Goal: Find specific page/section: Find specific page/section

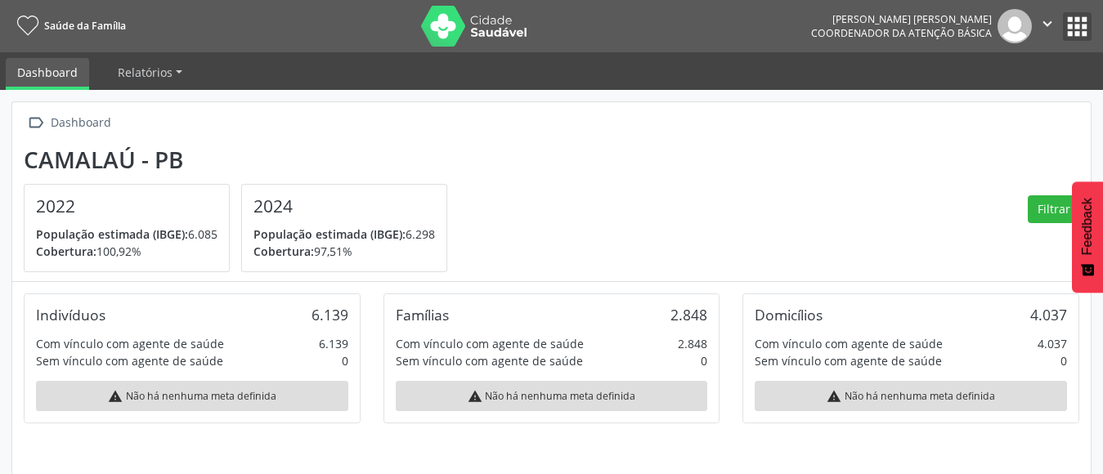
click at [1072, 29] on button "apps" at bounding box center [1077, 26] width 29 height 29
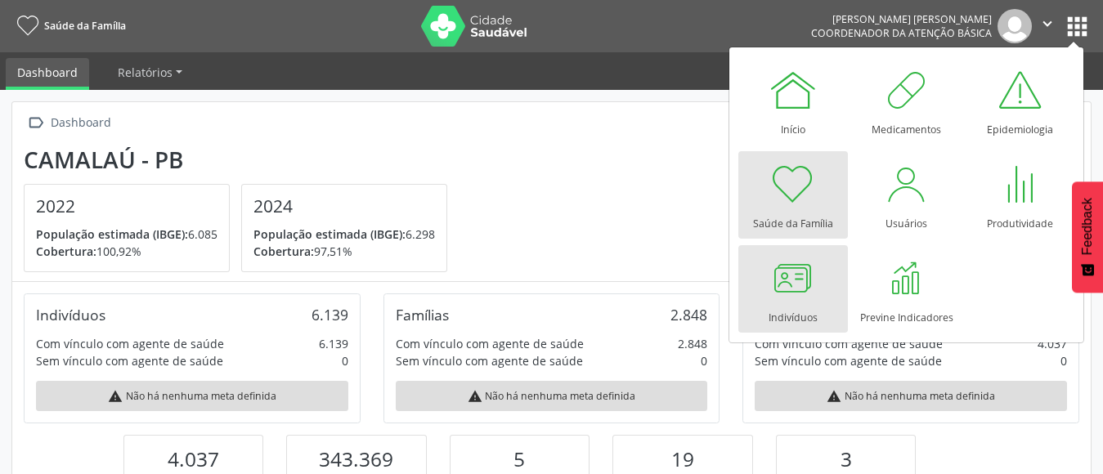
scroll to position [271, 359]
click at [793, 279] on div at bounding box center [792, 277] width 49 height 49
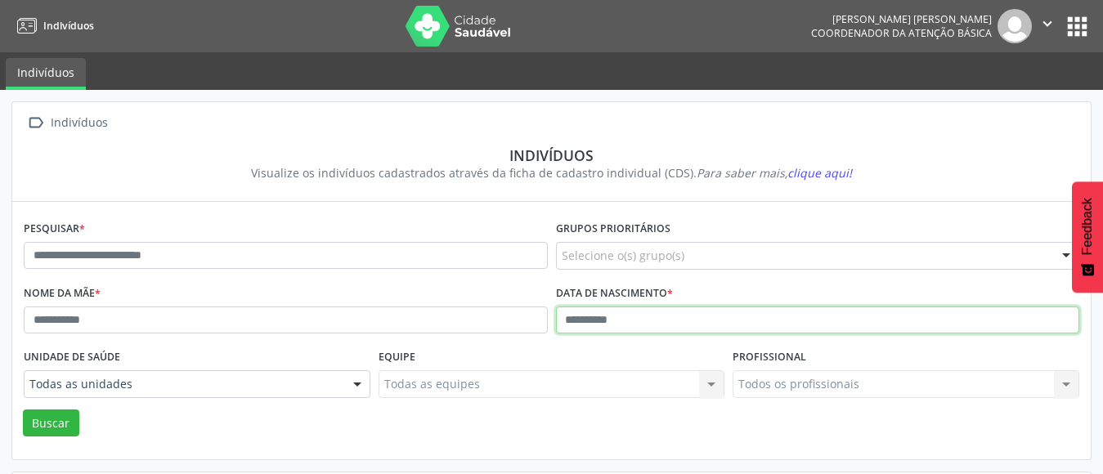
click at [566, 333] on input "text" at bounding box center [818, 321] width 524 height 28
click at [23, 410] on button "Buscar" at bounding box center [51, 424] width 56 height 28
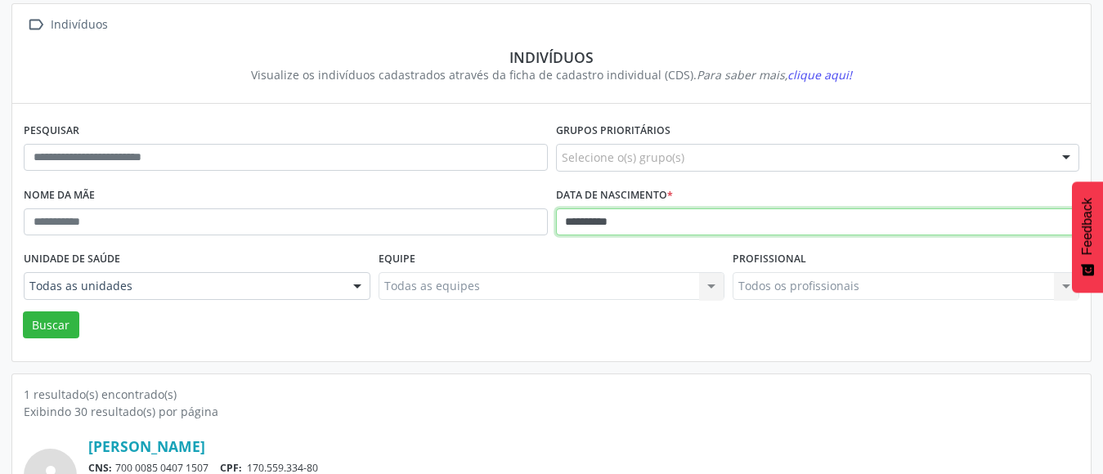
scroll to position [193, 0]
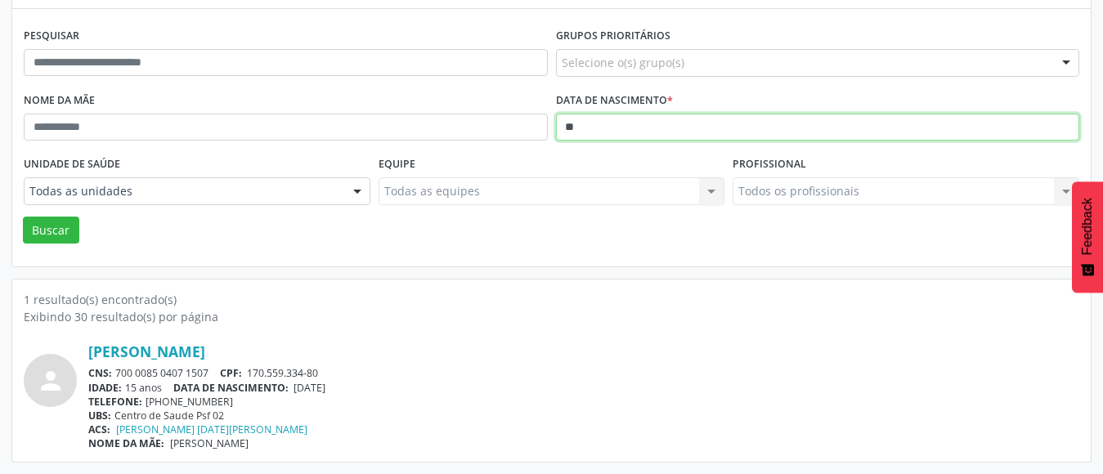
type input "*"
click at [23, 217] on button "Buscar" at bounding box center [51, 231] width 56 height 28
type input "*"
click at [23, 217] on button "Buscar" at bounding box center [51, 231] width 56 height 28
type input "*"
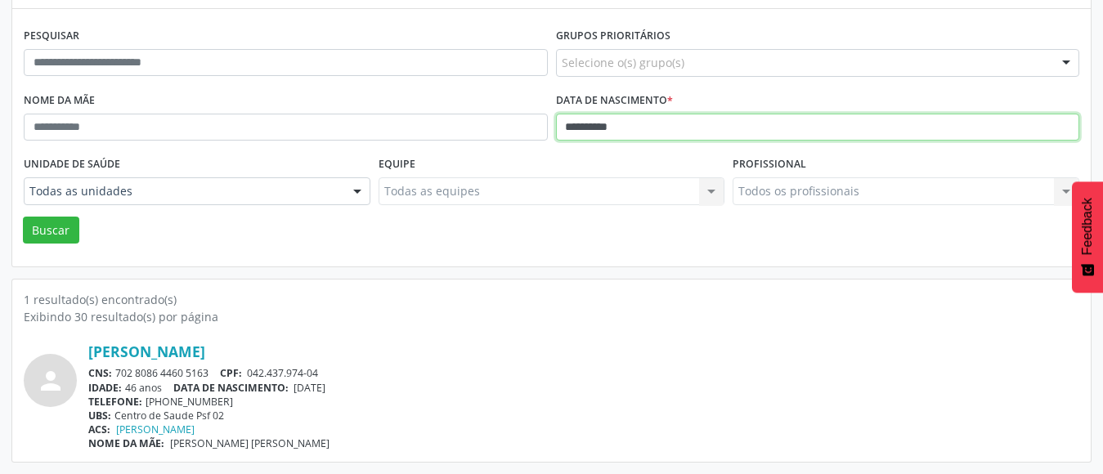
click at [23, 217] on button "Buscar" at bounding box center [51, 231] width 56 height 28
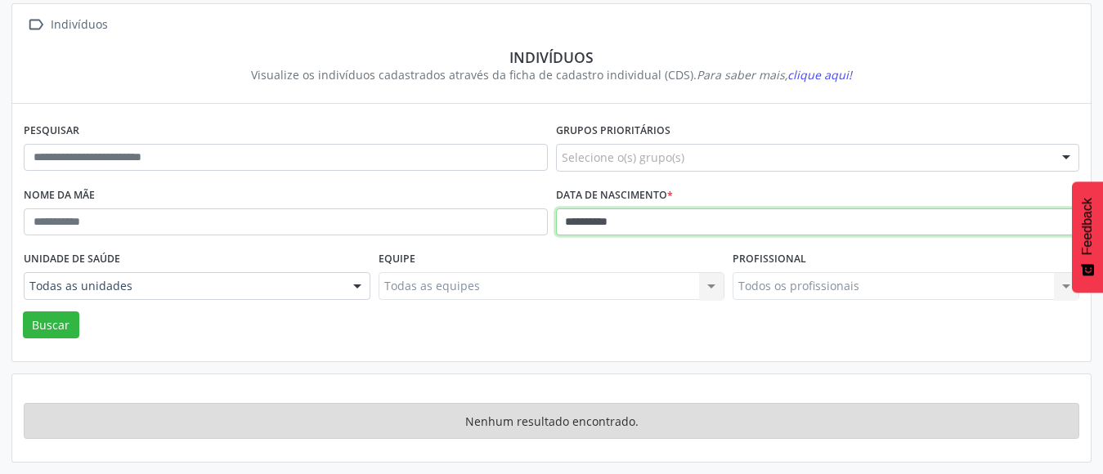
scroll to position [98, 0]
type input "*"
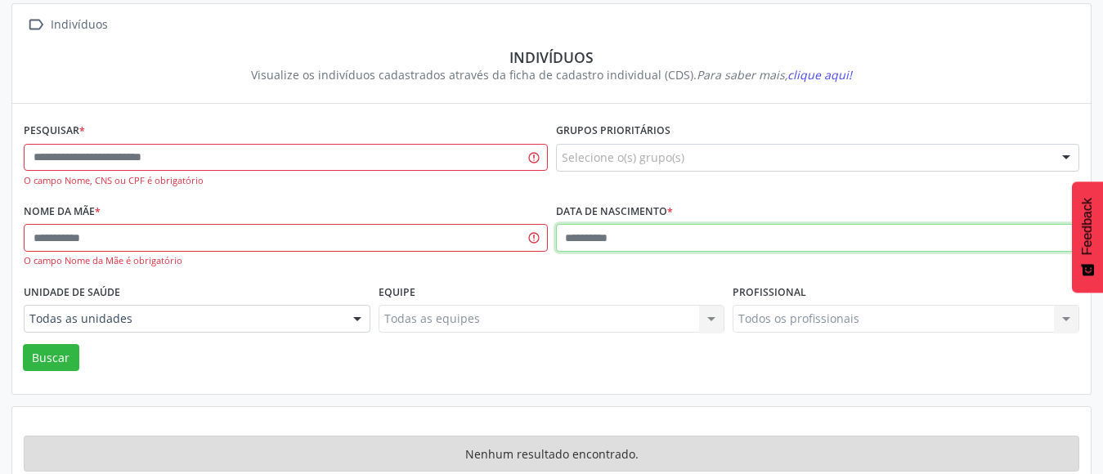
scroll to position [131, 0]
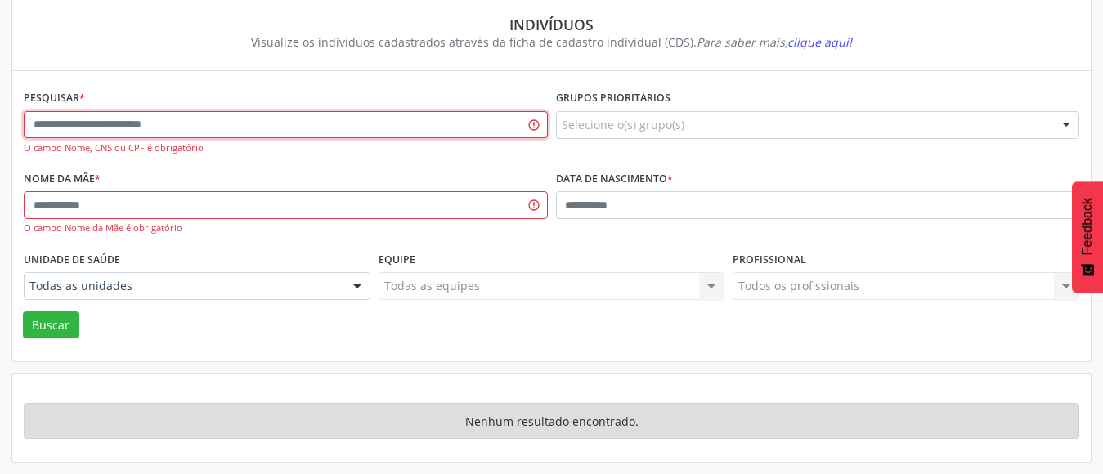
click at [127, 128] on input "text" at bounding box center [286, 125] width 524 height 28
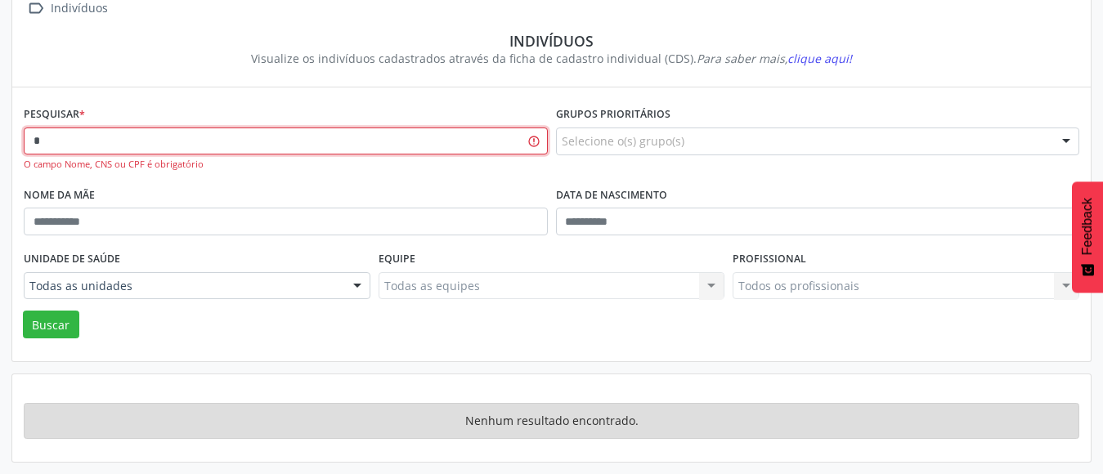
scroll to position [114, 0]
type input "**********"
click at [23, 311] on button "Buscar" at bounding box center [51, 325] width 56 height 28
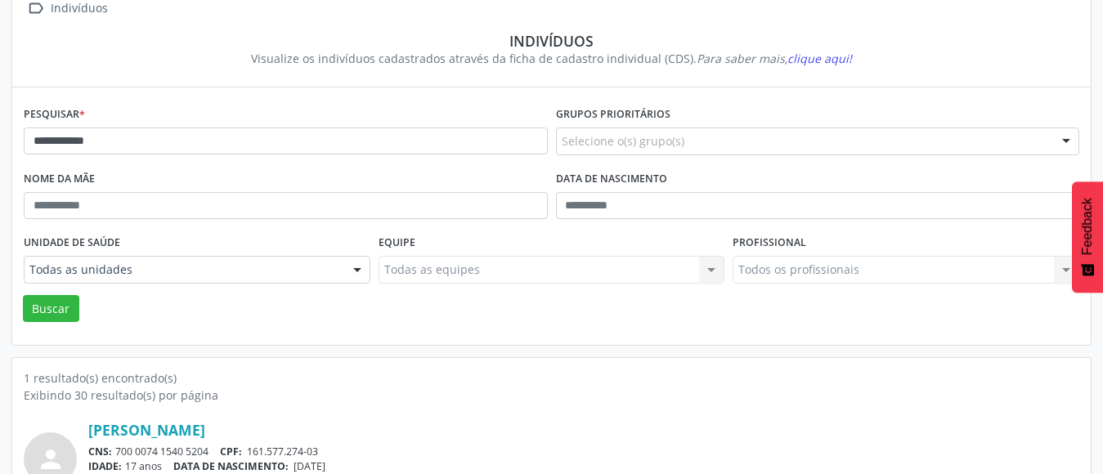
scroll to position [193, 0]
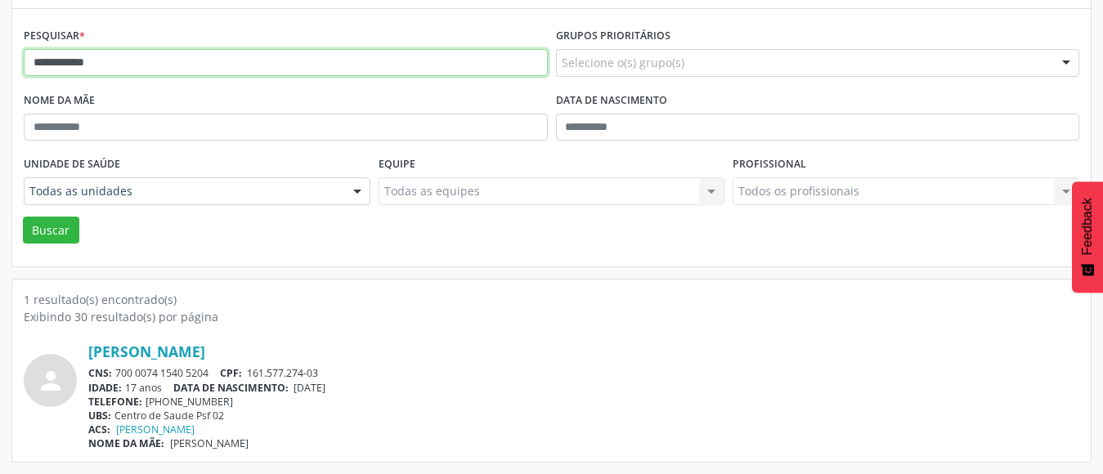
drag, startPoint x: 162, startPoint y: 50, endPoint x: 0, endPoint y: 131, distance: 180.9
click at [0, 131] on div "**********" at bounding box center [551, 185] width 1103 height 577
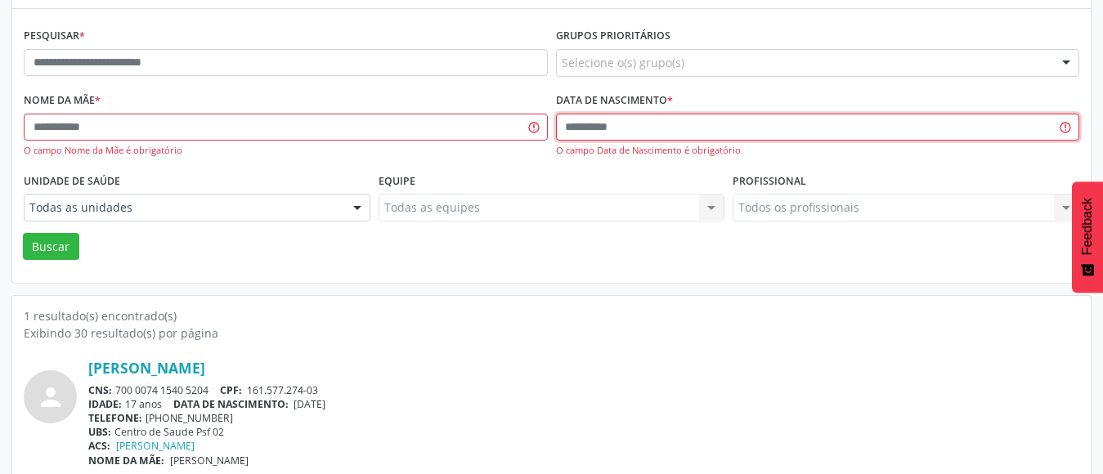
click at [571, 135] on input "text" at bounding box center [818, 128] width 524 height 28
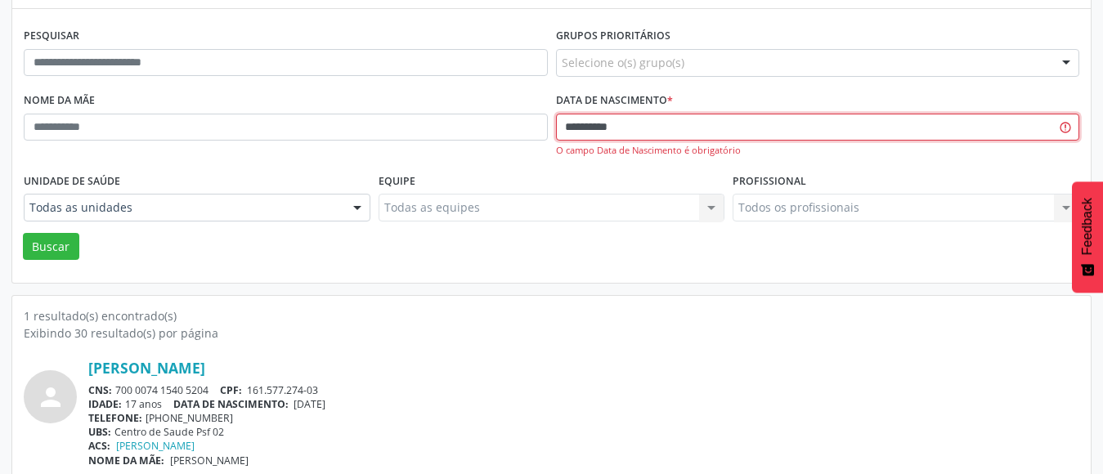
click at [23, 233] on button "Buscar" at bounding box center [51, 247] width 56 height 28
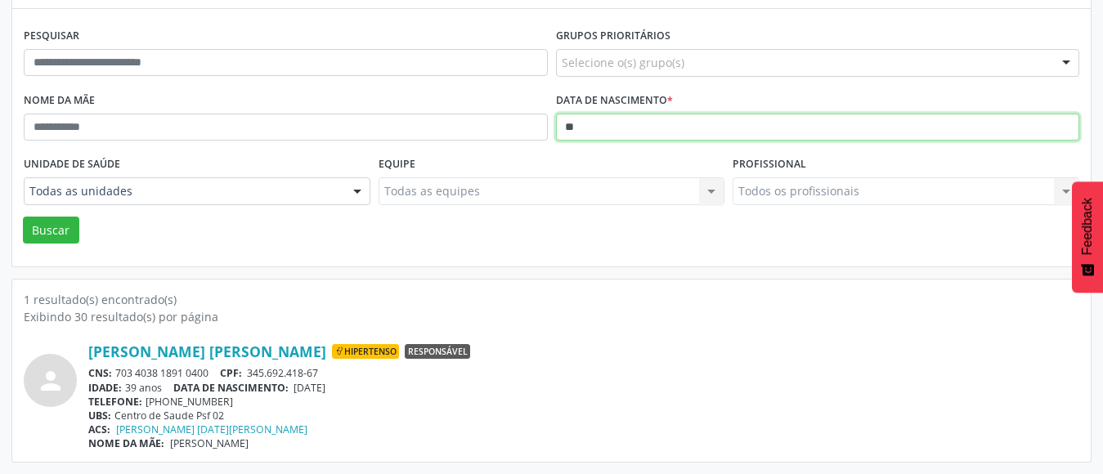
type input "*"
click at [23, 217] on button "Buscar" at bounding box center [51, 231] width 56 height 28
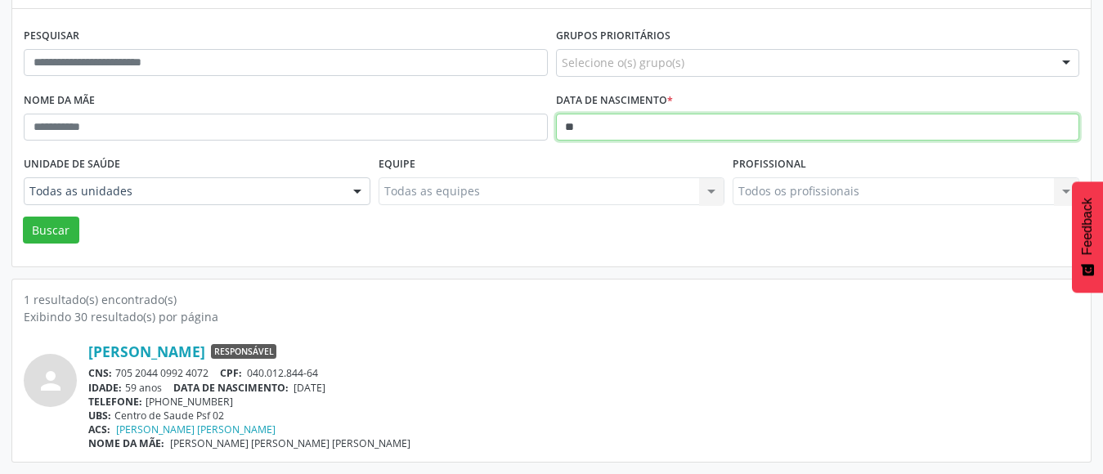
type input "*"
click at [23, 217] on button "Buscar" at bounding box center [51, 231] width 56 height 28
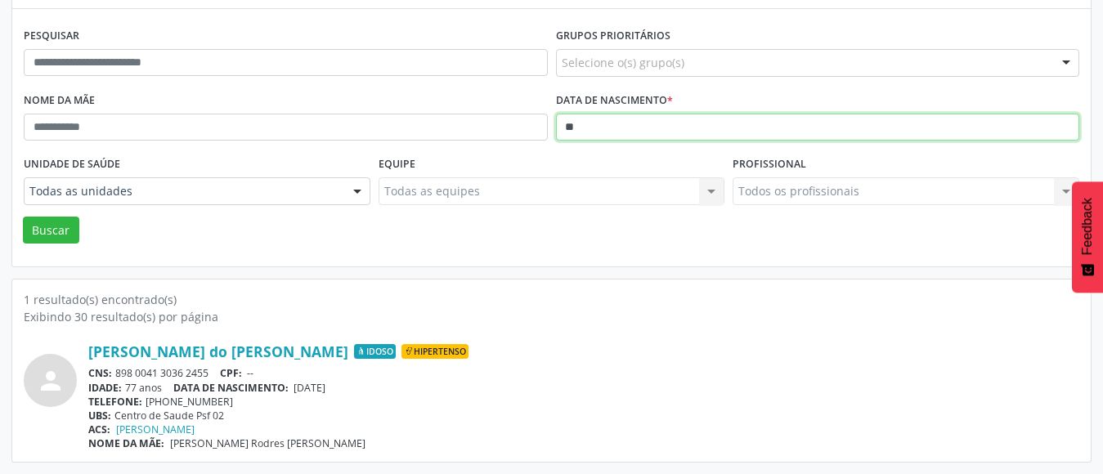
type input "*"
click at [23, 217] on button "Buscar" at bounding box center [51, 231] width 56 height 28
type input "*"
click at [23, 217] on button "Buscar" at bounding box center [51, 231] width 56 height 28
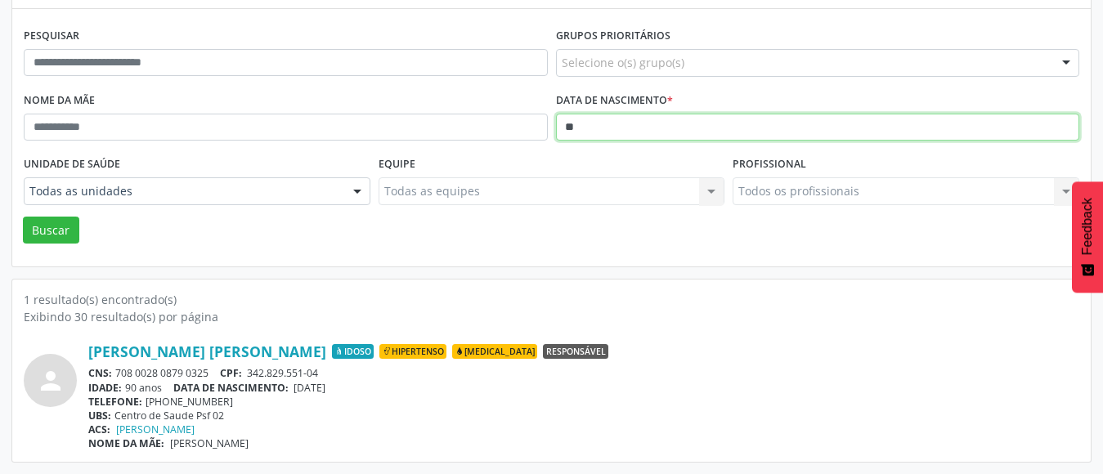
type input "*"
type input "**********"
click at [23, 217] on button "Buscar" at bounding box center [51, 231] width 56 height 28
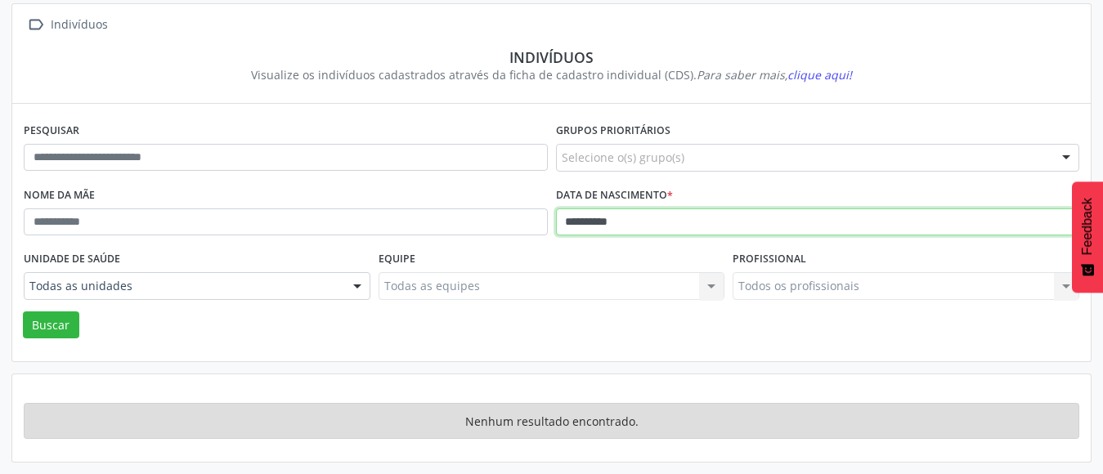
scroll to position [98, 0]
drag, startPoint x: 651, startPoint y: 232, endPoint x: 154, endPoint y: 246, distance: 497.2
click at [154, 246] on div "**********" at bounding box center [551, 215] width 1063 height 64
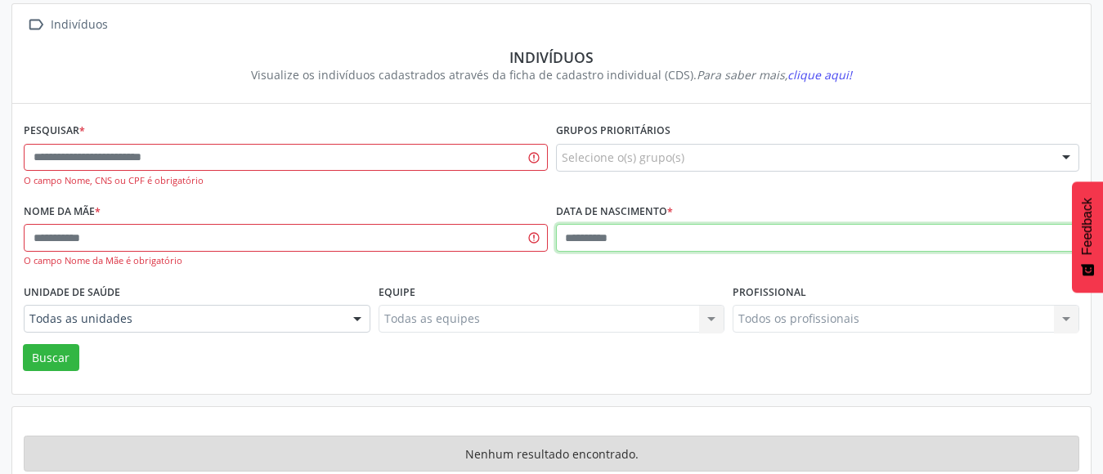
scroll to position [131, 0]
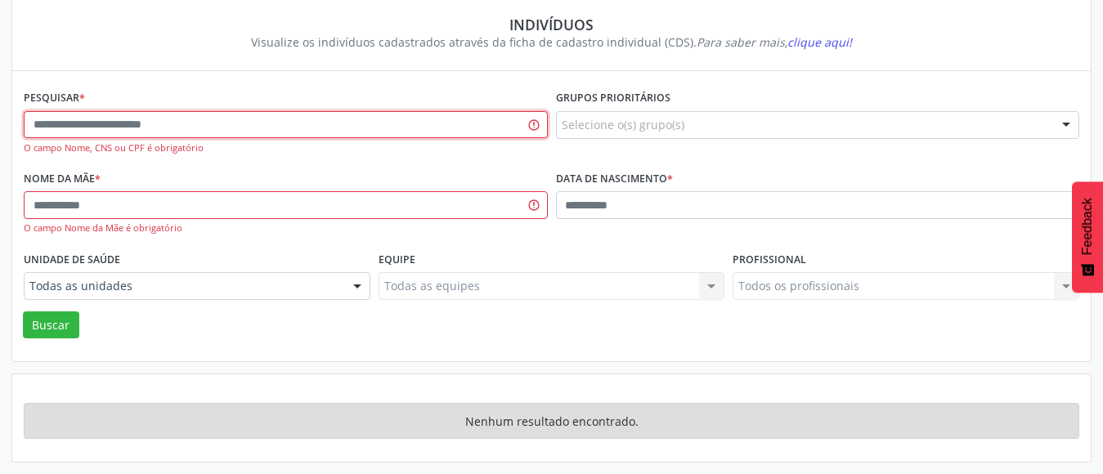
click at [141, 119] on input "text" at bounding box center [286, 125] width 524 height 28
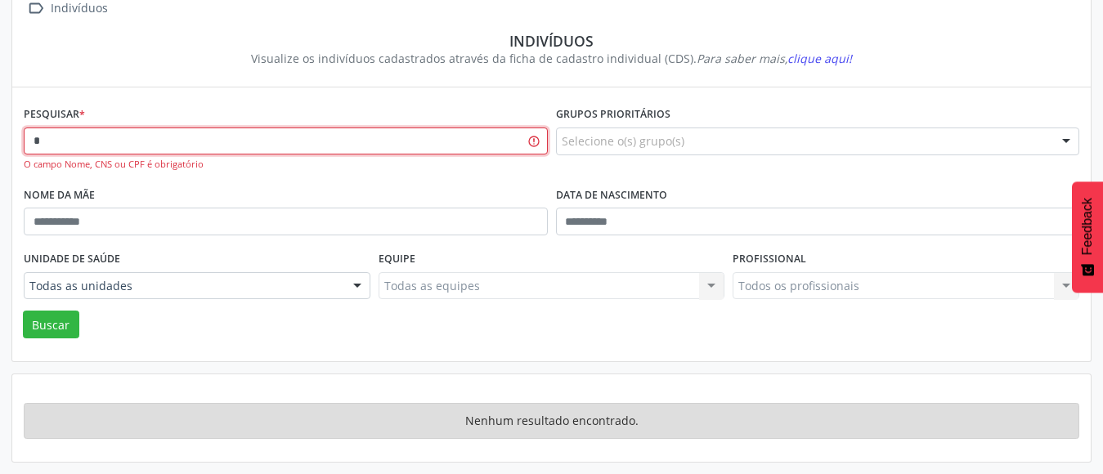
scroll to position [114, 0]
click at [23, 311] on button "Buscar" at bounding box center [51, 325] width 56 height 28
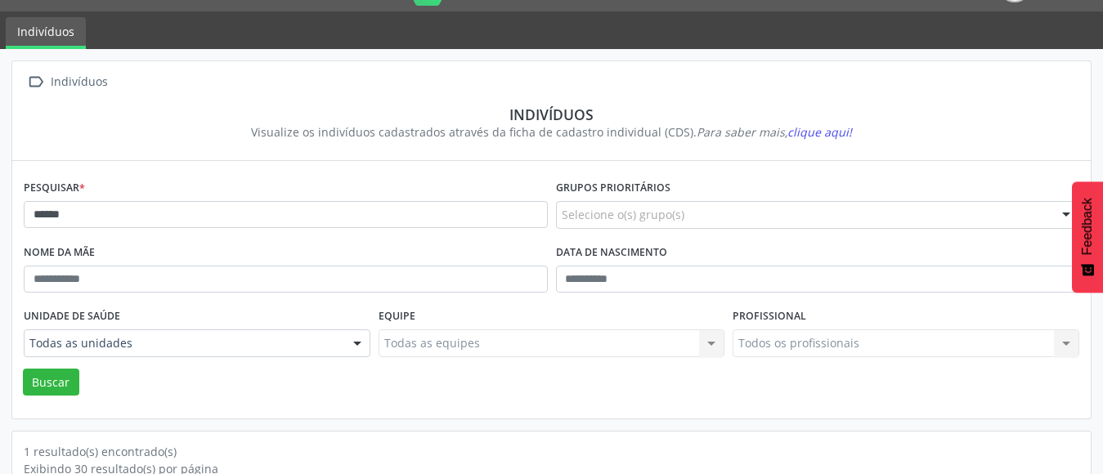
scroll to position [29, 0]
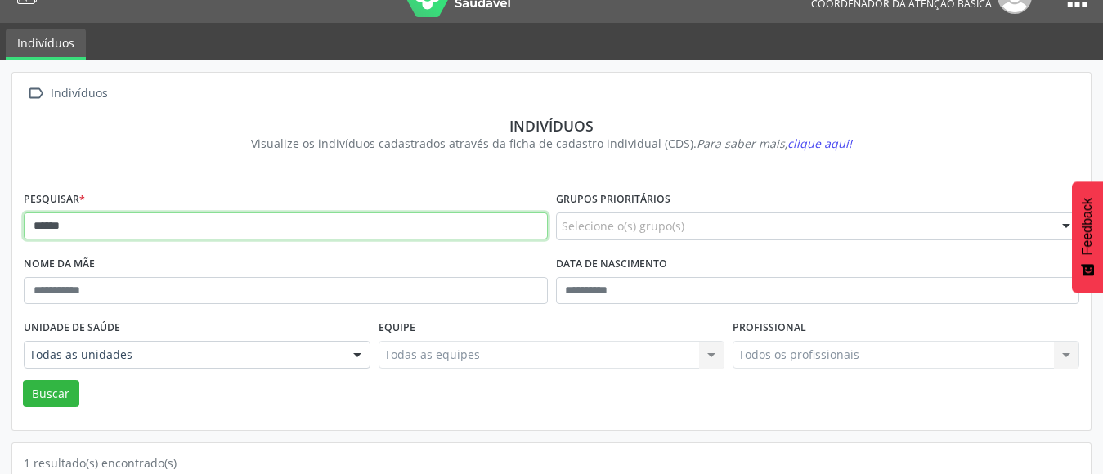
click at [52, 228] on input "******" at bounding box center [286, 227] width 524 height 28
type input "**********"
click at [23, 380] on button "Buscar" at bounding box center [51, 394] width 56 height 28
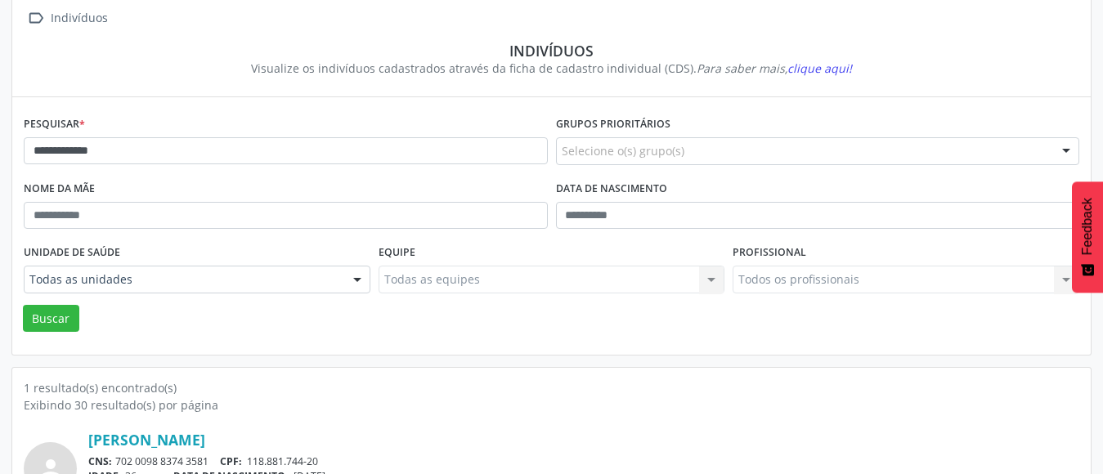
scroll to position [193, 0]
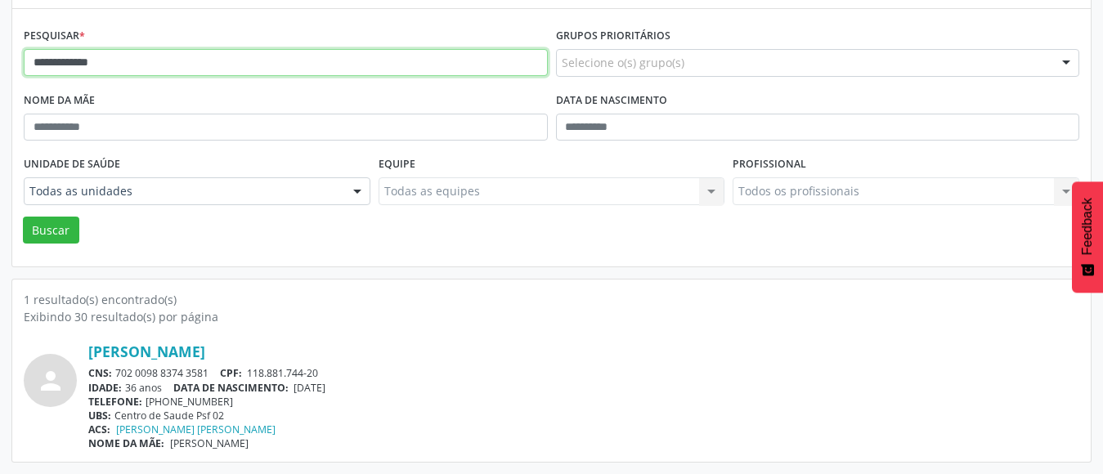
drag, startPoint x: 128, startPoint y: 70, endPoint x: 0, endPoint y: 105, distance: 133.1
click at [0, 105] on div "**********" at bounding box center [551, 185] width 1103 height 577
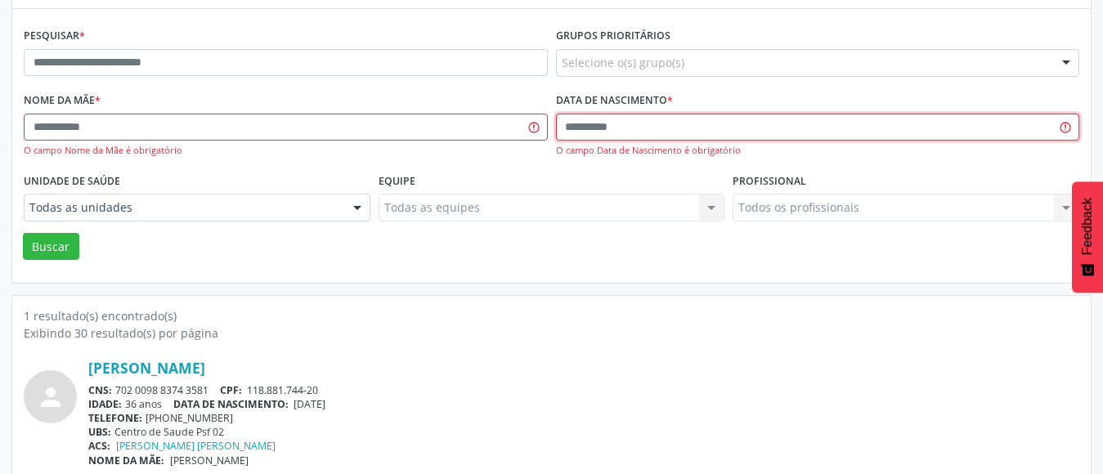
click at [571, 127] on input "text" at bounding box center [818, 128] width 524 height 28
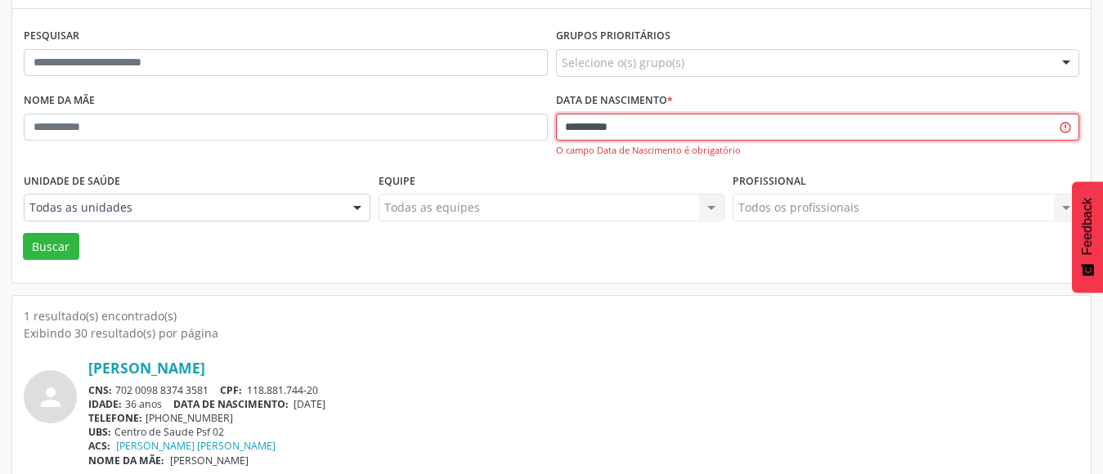
type input "**********"
click at [23, 233] on button "Buscar" at bounding box center [51, 247] width 56 height 28
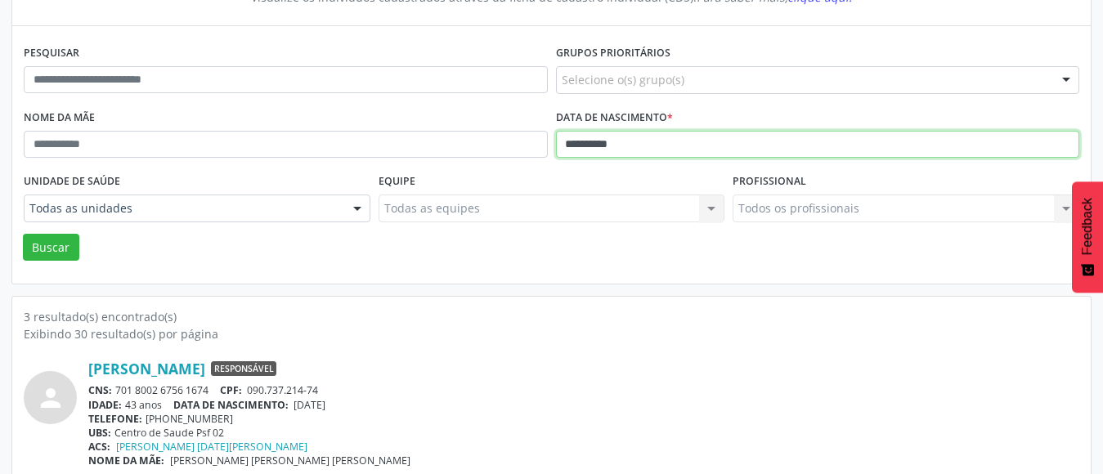
scroll to position [71, 0]
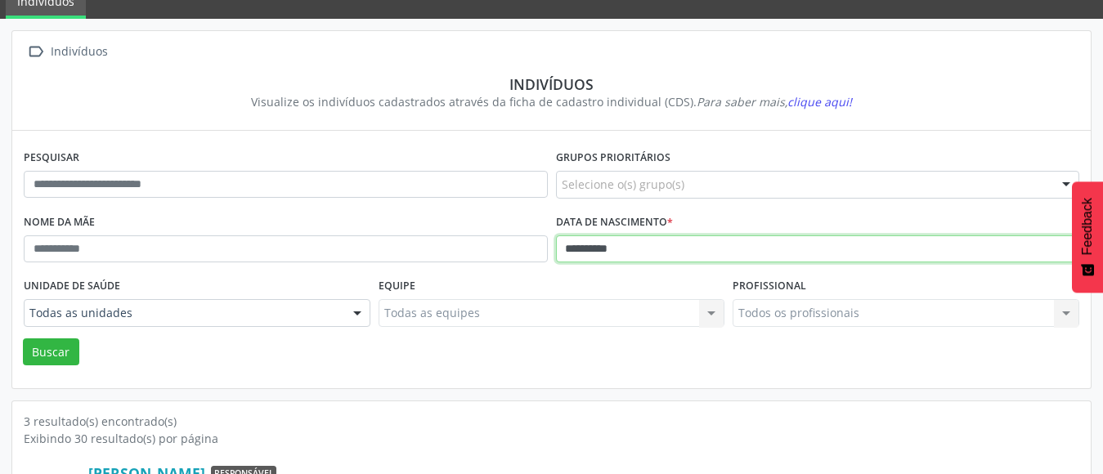
drag, startPoint x: 731, startPoint y: 240, endPoint x: 60, endPoint y: 316, distance: 675.4
click at [60, 316] on form "**********" at bounding box center [551, 255] width 1055 height 220
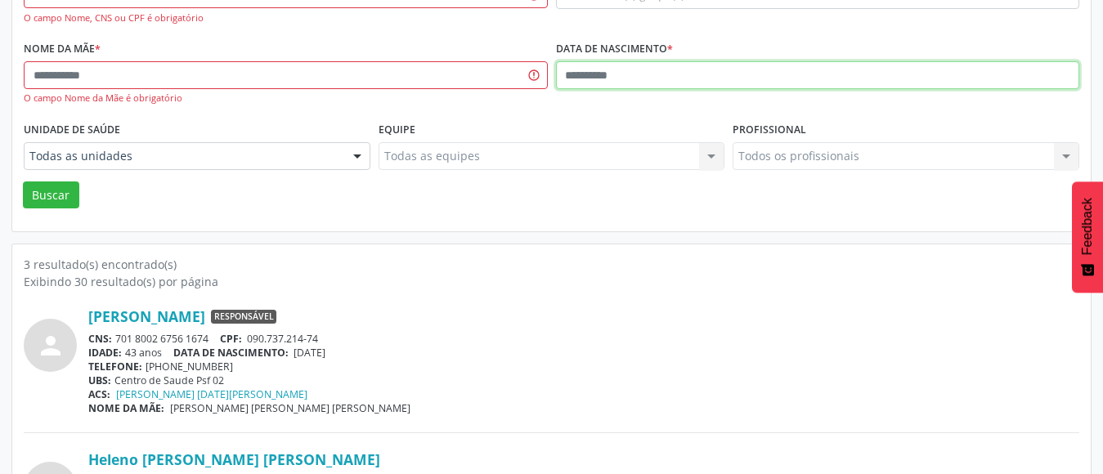
scroll to position [235, 0]
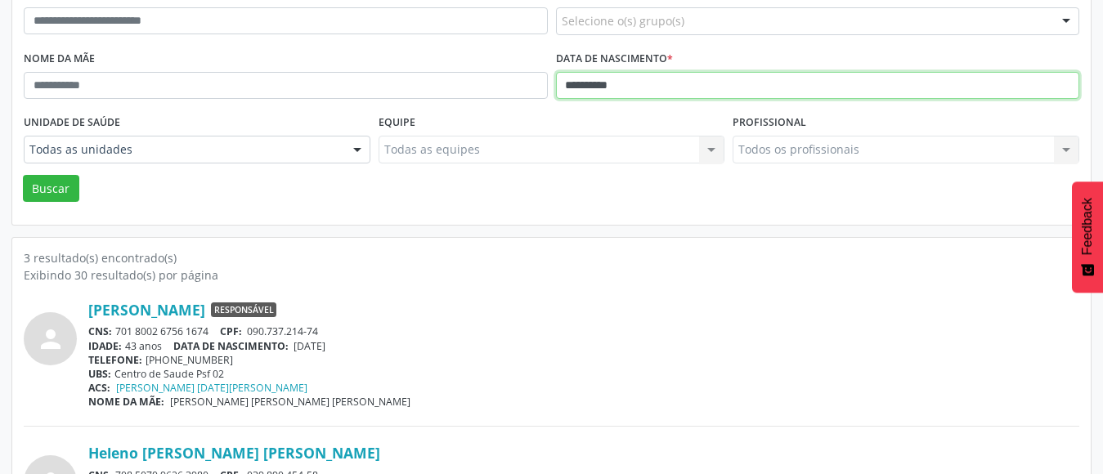
click at [23, 175] on button "Buscar" at bounding box center [51, 189] width 56 height 28
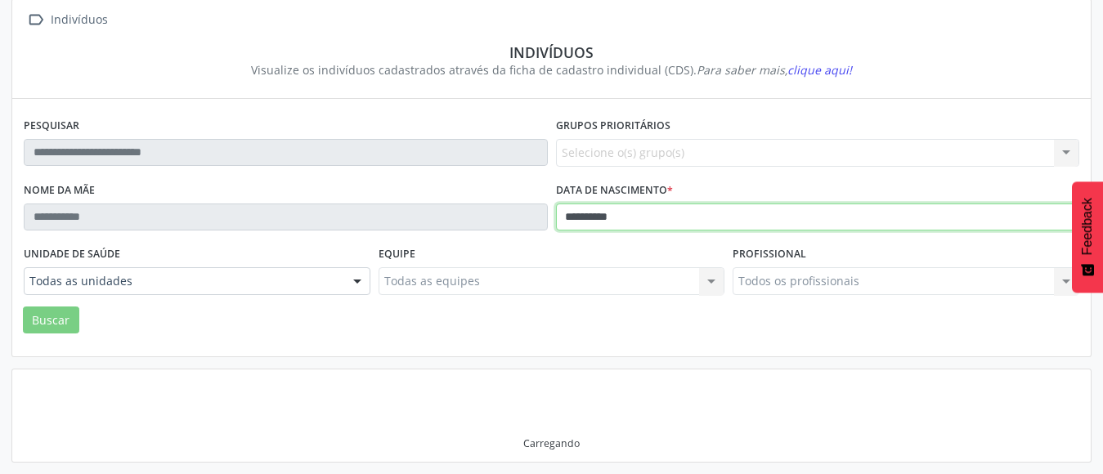
scroll to position [193, 0]
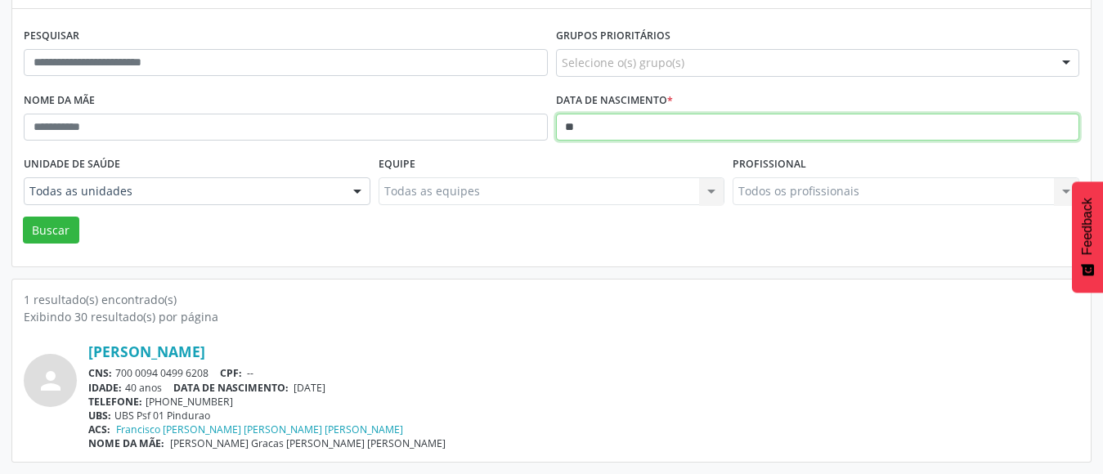
type input "*"
type input "**********"
click at [23, 217] on button "Buscar" at bounding box center [51, 231] width 56 height 28
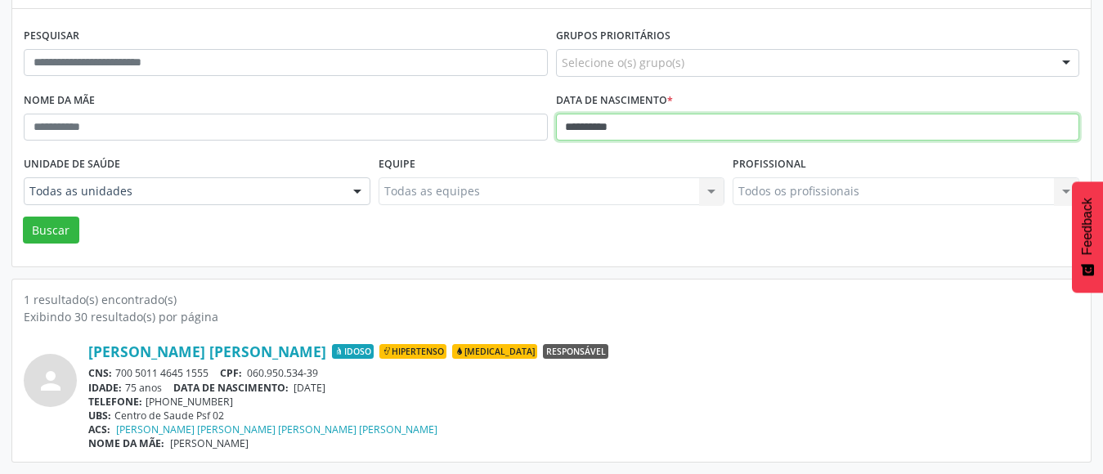
drag, startPoint x: 717, startPoint y: 133, endPoint x: 65, endPoint y: 204, distance: 655.2
click at [65, 204] on form "**********" at bounding box center [551, 134] width 1055 height 220
click at [23, 217] on button "Buscar" at bounding box center [51, 231] width 56 height 28
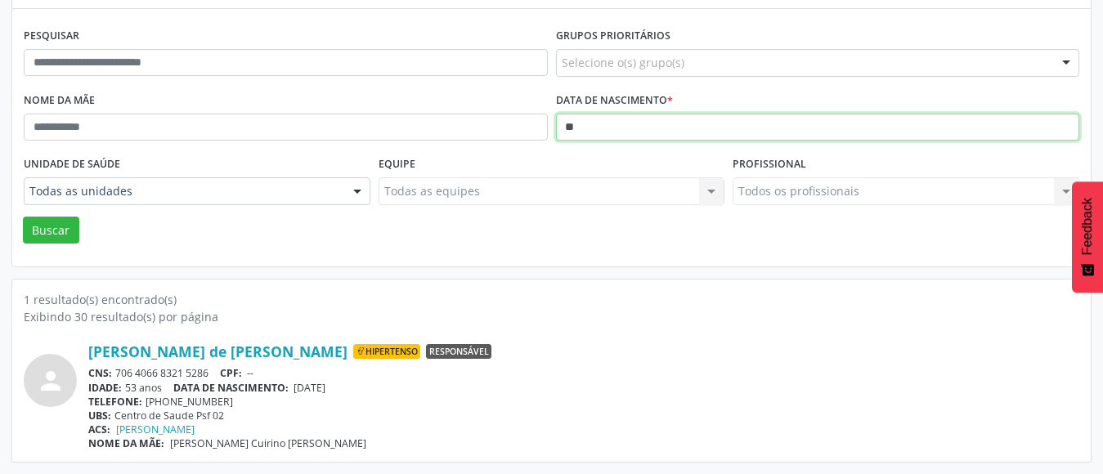
type input "*"
click at [23, 217] on button "Buscar" at bounding box center [51, 231] width 56 height 28
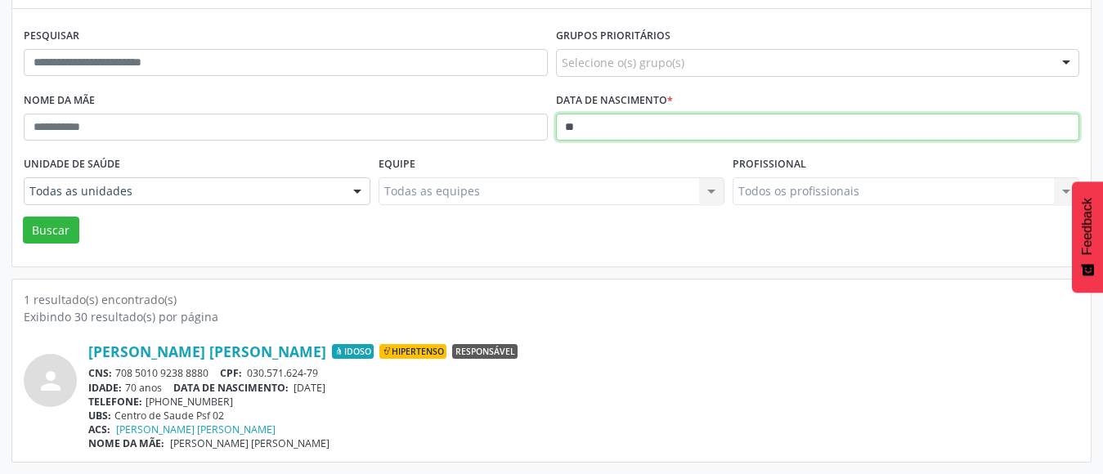
type input "*"
click at [23, 217] on button "Buscar" at bounding box center [51, 231] width 56 height 28
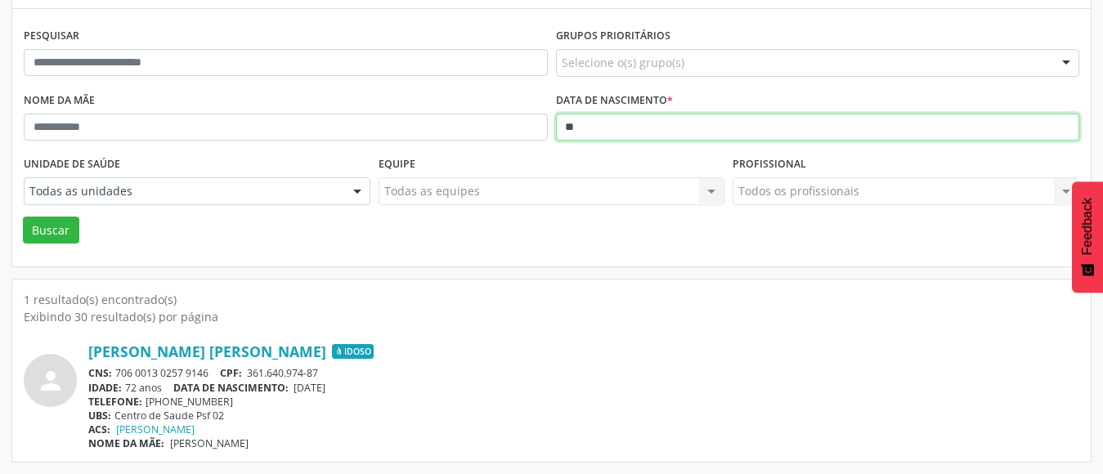
type input "*"
click at [23, 217] on button "Buscar" at bounding box center [51, 231] width 56 height 28
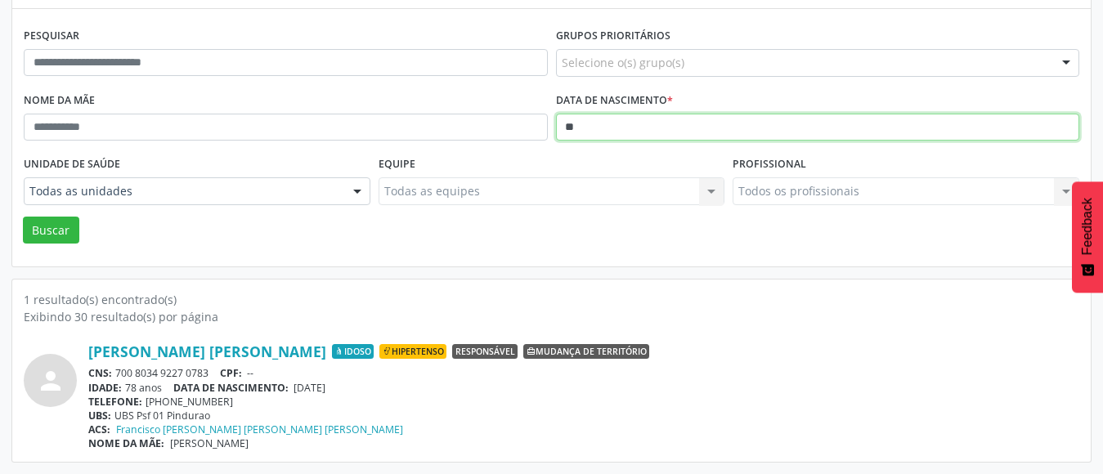
type input "*"
click at [23, 217] on button "Buscar" at bounding box center [51, 231] width 56 height 28
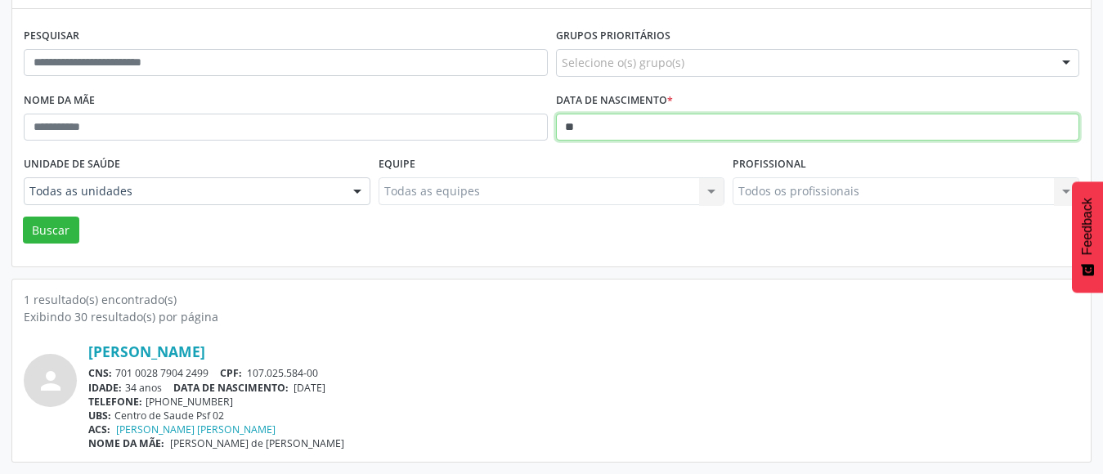
type input "*"
click at [23, 217] on button "Buscar" at bounding box center [51, 231] width 56 height 28
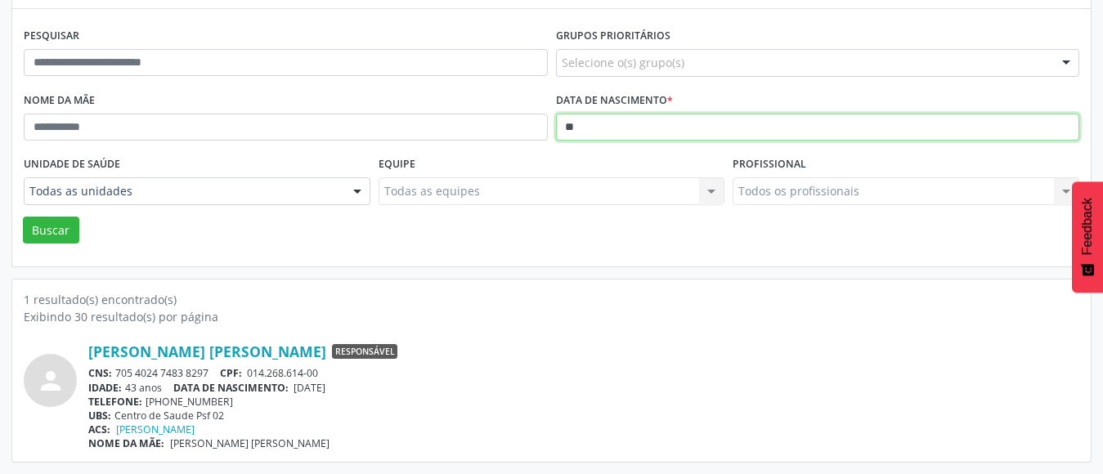
type input "*"
type input "**********"
click at [23, 217] on button "Buscar" at bounding box center [51, 231] width 56 height 28
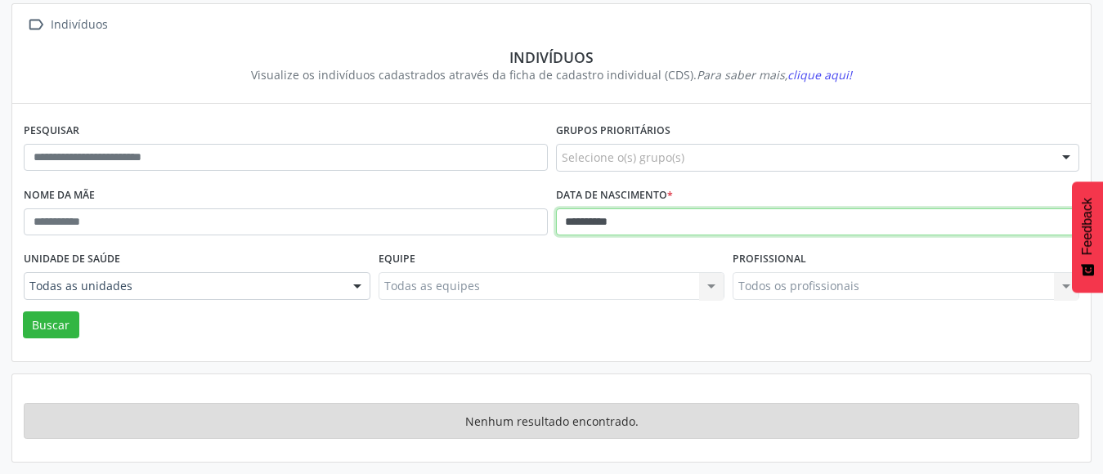
scroll to position [98, 0]
drag, startPoint x: 701, startPoint y: 214, endPoint x: 114, endPoint y: 264, distance: 588.2
click at [114, 264] on form "**********" at bounding box center [551, 229] width 1055 height 220
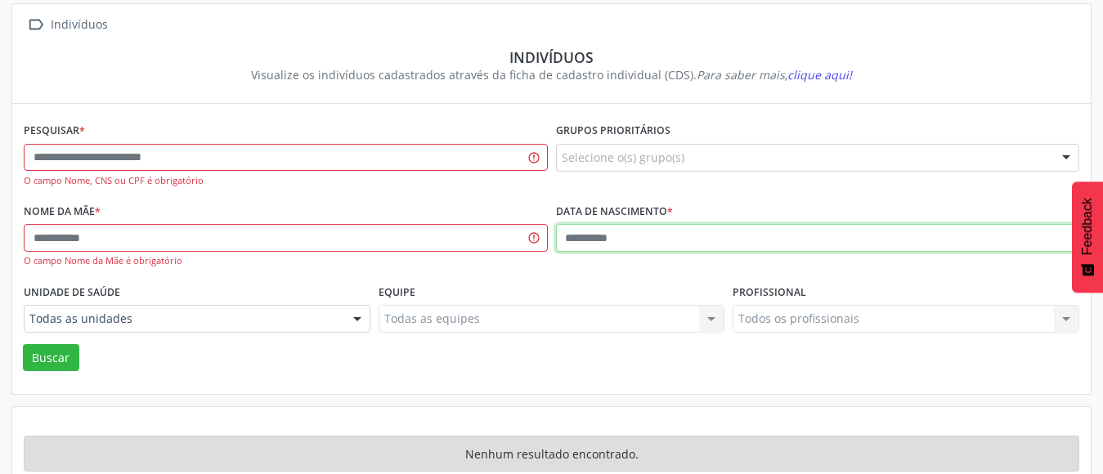
scroll to position [131, 0]
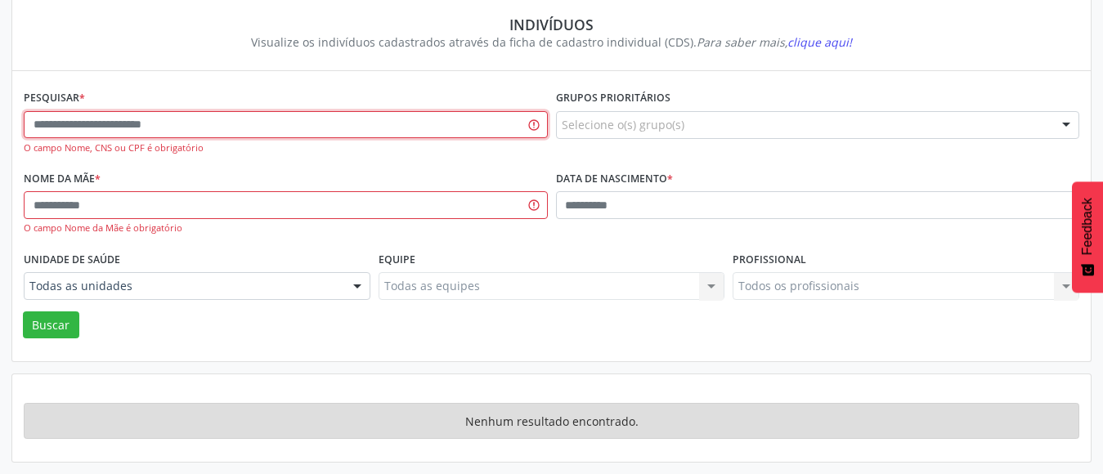
click at [138, 135] on input "text" at bounding box center [286, 125] width 524 height 28
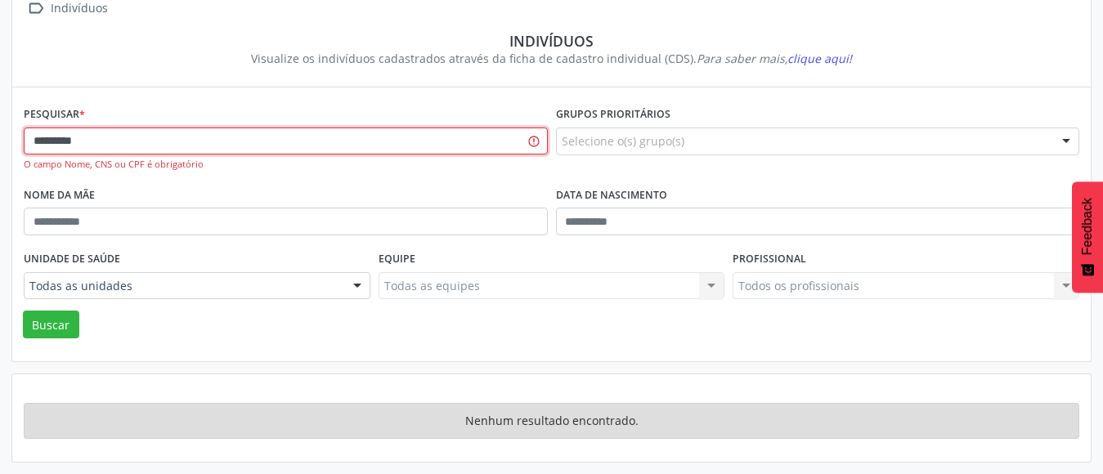
type input "*********"
click at [23, 311] on button "Buscar" at bounding box center [51, 325] width 56 height 28
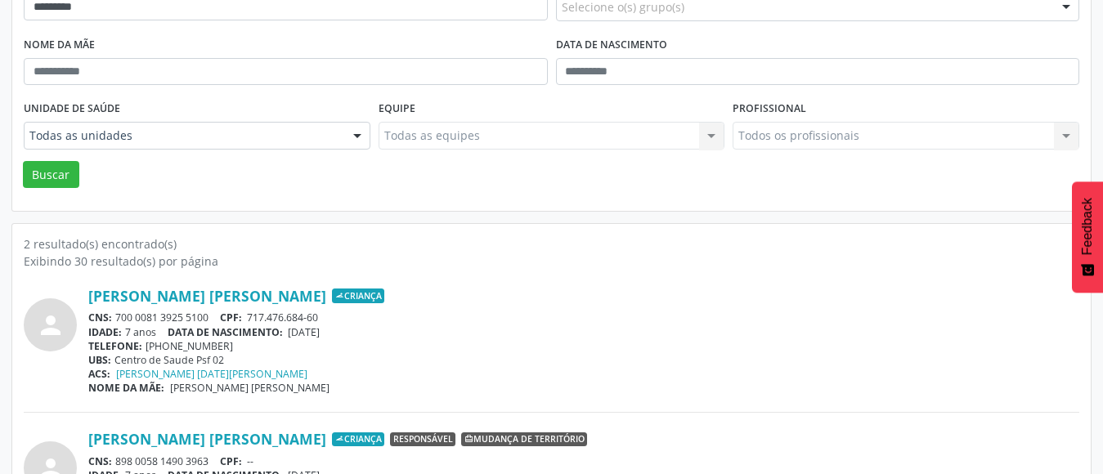
scroll to position [91, 0]
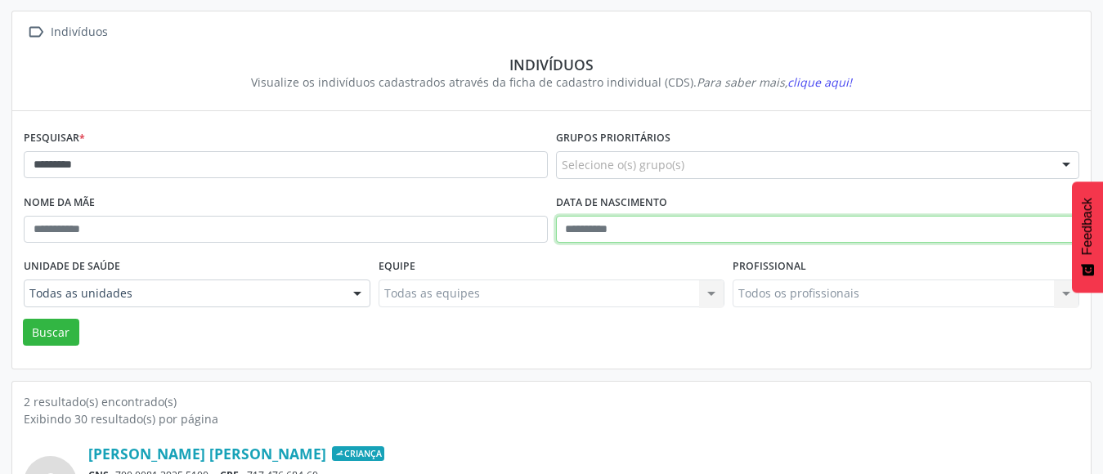
click at [714, 222] on input "text" at bounding box center [818, 230] width 524 height 28
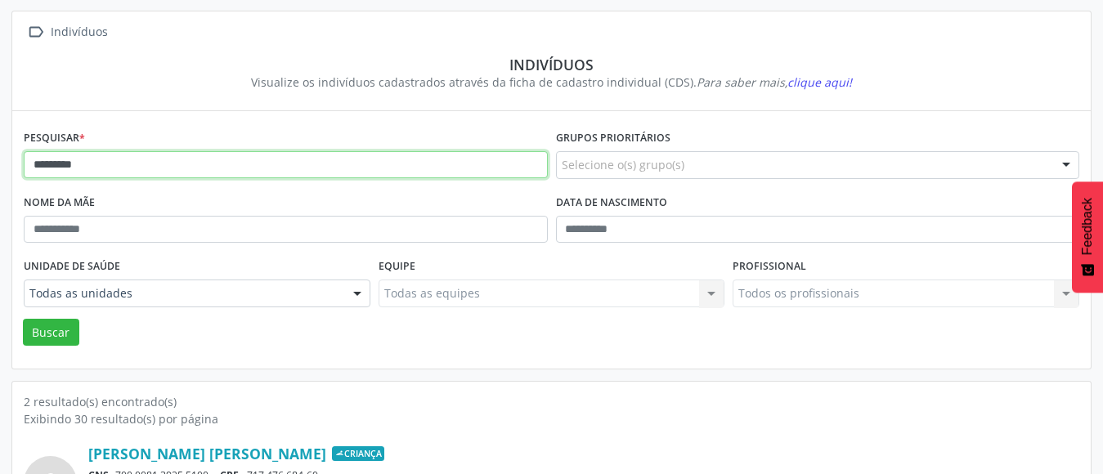
drag, startPoint x: 408, startPoint y: 171, endPoint x: 0, endPoint y: 217, distance: 410.5
click at [0, 217] on div " Indivíduos Indivíduos Visualize os indivíduos cadastrados através da ficha de…" at bounding box center [551, 359] width 1103 height 721
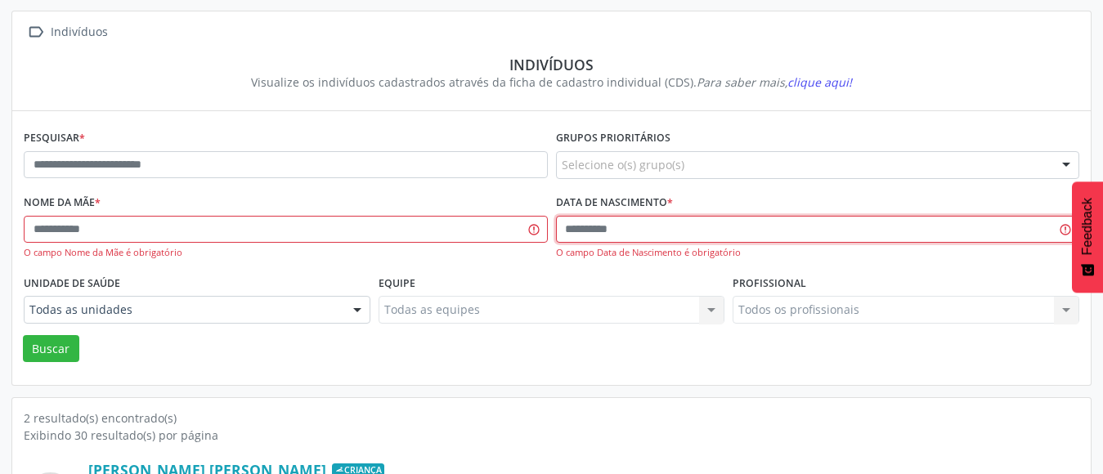
click at [562, 235] on input "text" at bounding box center [818, 230] width 524 height 28
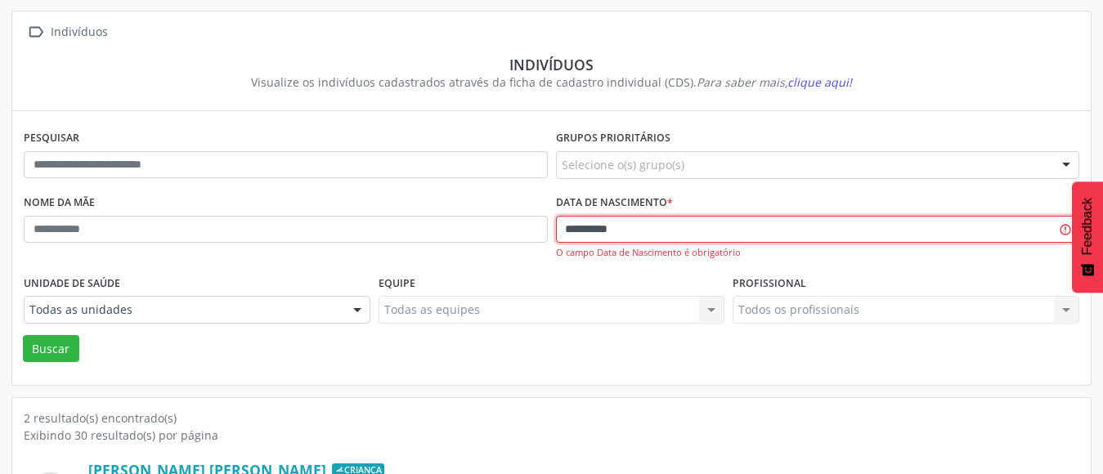
click at [23, 335] on button "Buscar" at bounding box center [51, 349] width 56 height 28
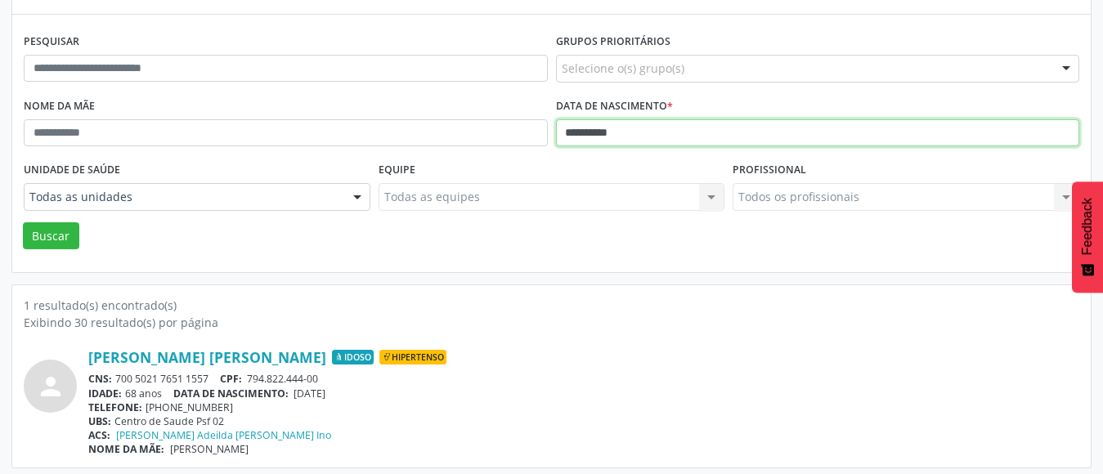
scroll to position [193, 0]
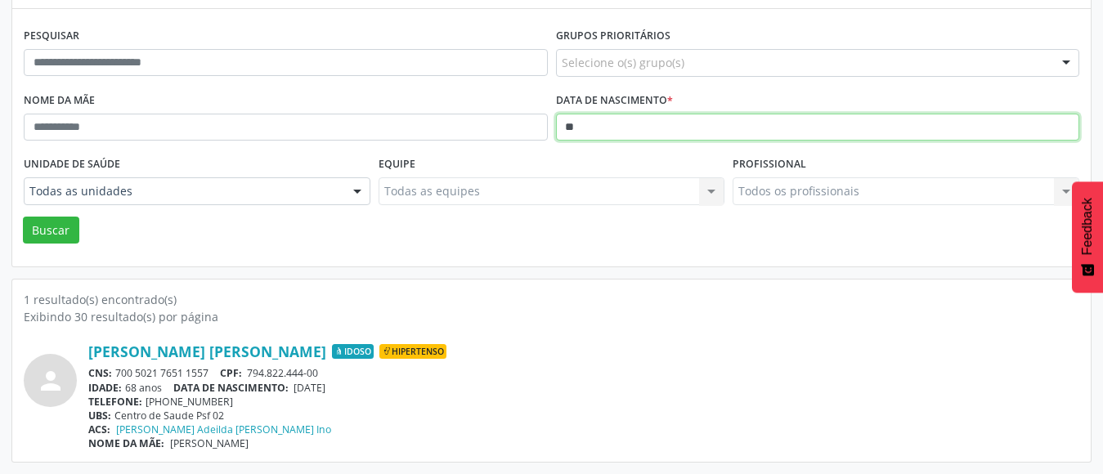
type input "*"
click at [23, 217] on button "Buscar" at bounding box center [51, 231] width 56 height 28
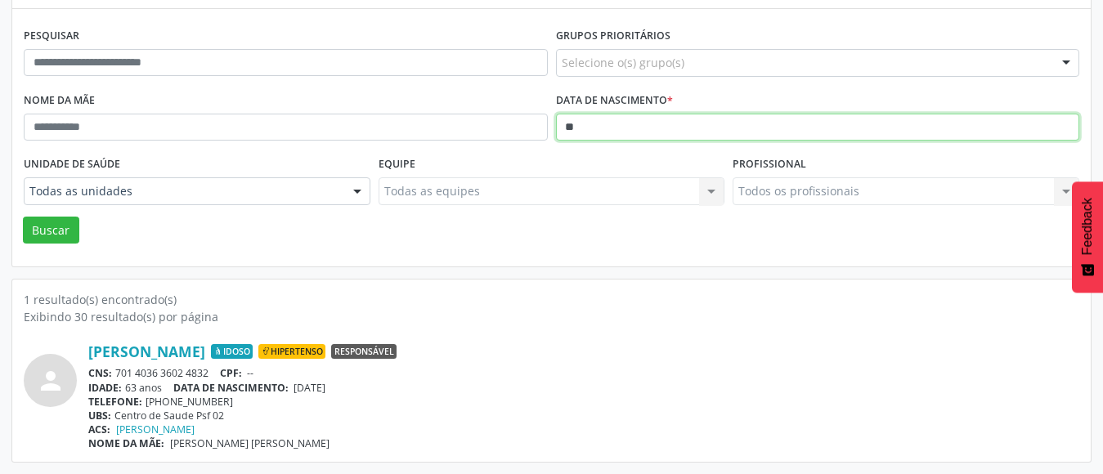
type input "*"
click at [23, 217] on button "Buscar" at bounding box center [51, 231] width 56 height 28
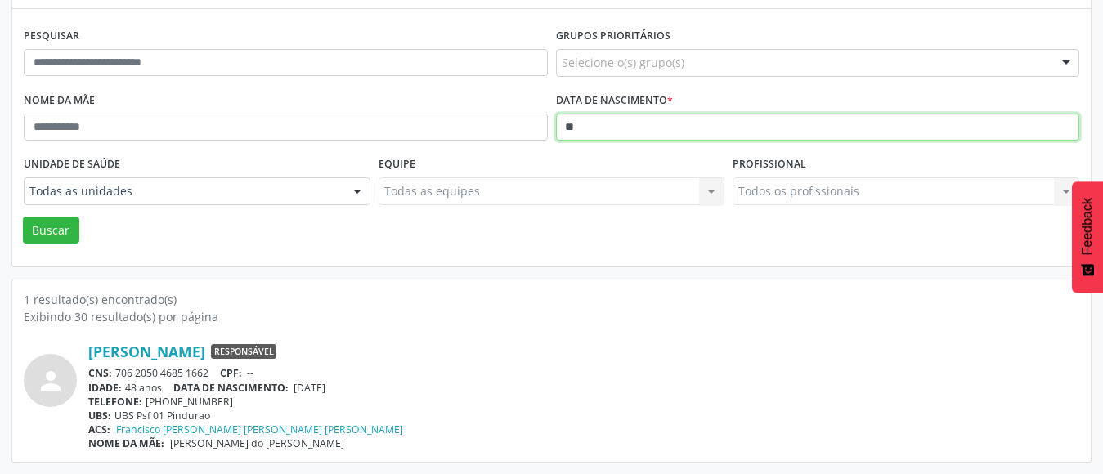
type input "*"
click at [23, 217] on button "Buscar" at bounding box center [51, 231] width 56 height 28
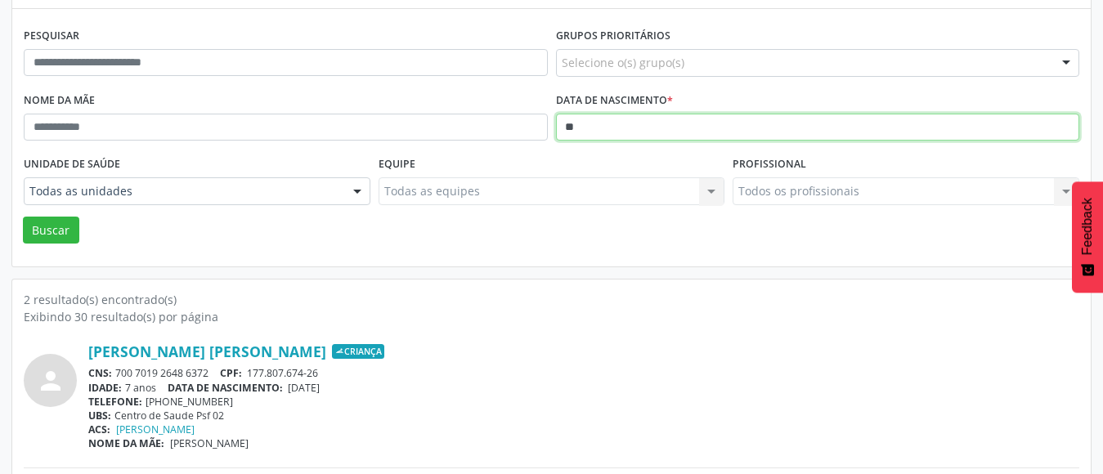
type input "*"
click at [23, 217] on button "Buscar" at bounding box center [51, 231] width 56 height 28
type input "*"
click at [23, 217] on button "Buscar" at bounding box center [51, 231] width 56 height 28
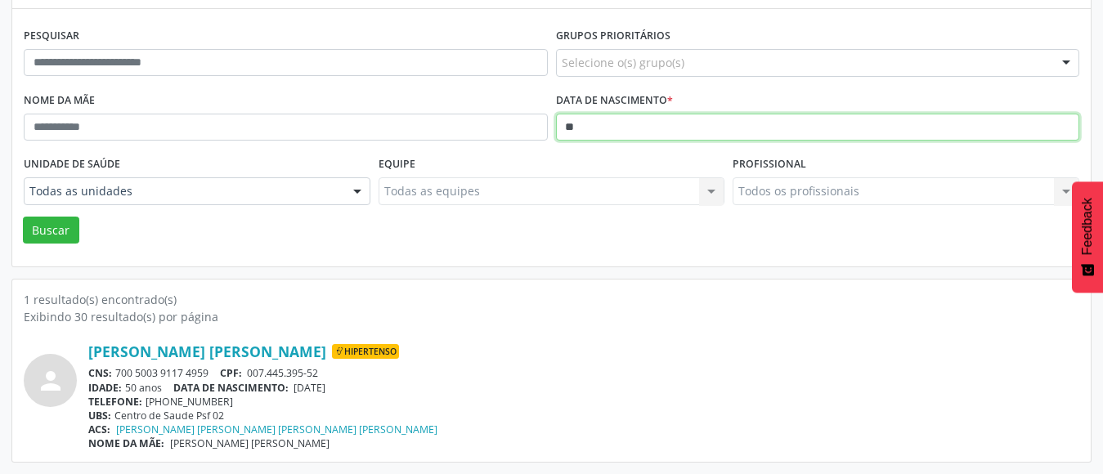
type input "*"
type input "**********"
click at [23, 217] on button "Buscar" at bounding box center [51, 231] width 56 height 28
